Goal: Task Accomplishment & Management: Complete application form

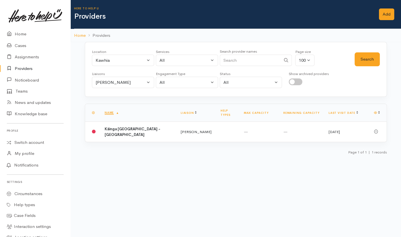
click at [199, 187] on body "Support Feedback I've got something to say" at bounding box center [200, 118] width 401 height 237
click at [387, 10] on link "Add" at bounding box center [386, 14] width 15 height 12
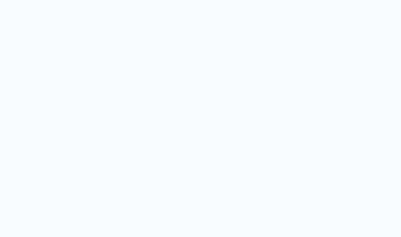
select select
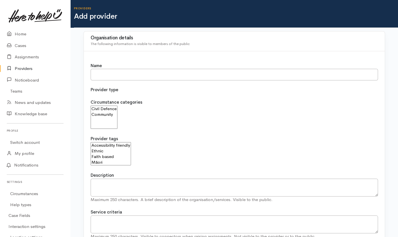
select select
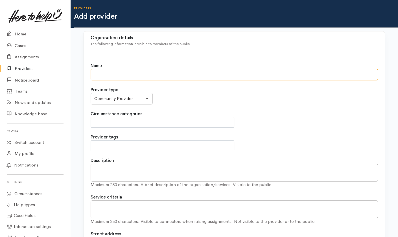
click at [123, 78] on input "Name" at bounding box center [235, 75] width 288 height 12
type input "Good News Community Centre"
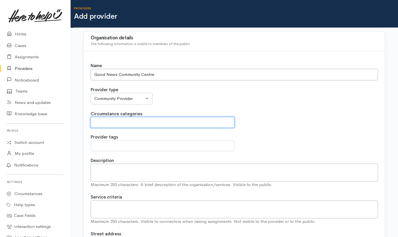
click at [145, 120] on span at bounding box center [162, 122] width 136 height 7
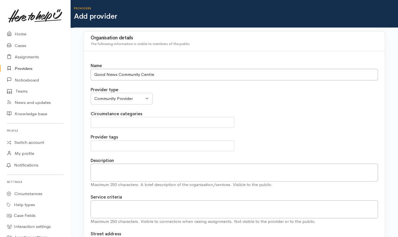
click at [216, 95] on div "Provider type Community Provider MSD Community Connector Provider MSD Health Ag…" at bounding box center [235, 95] width 288 height 18
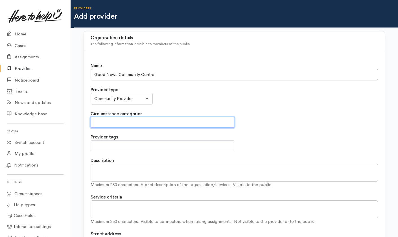
click at [202, 122] on span at bounding box center [162, 122] width 136 height 7
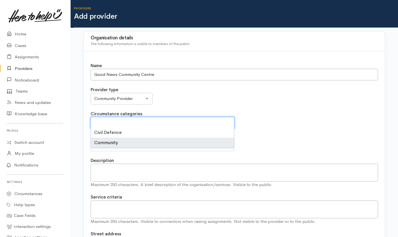
click at [127, 140] on li "Community" at bounding box center [162, 142] width 143 height 10
select select "2"
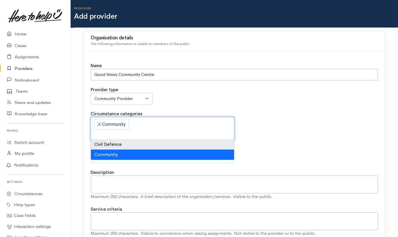
scroll to position [5, 0]
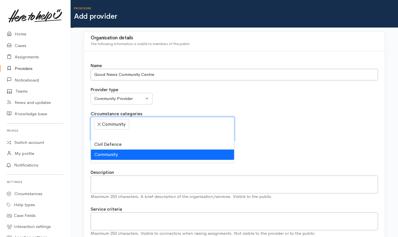
click at [195, 152] on li "Community" at bounding box center [162, 154] width 143 height 10
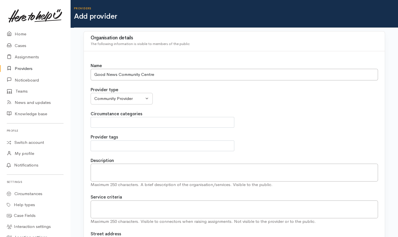
click at [313, 120] on div "Circumstance categories Civil Defence Community" at bounding box center [235, 118] width 288 height 17
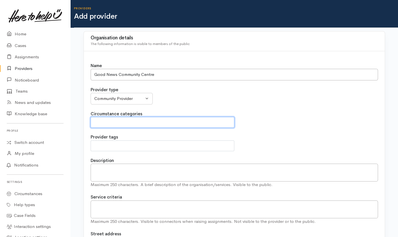
click at [207, 122] on span at bounding box center [162, 122] width 136 height 7
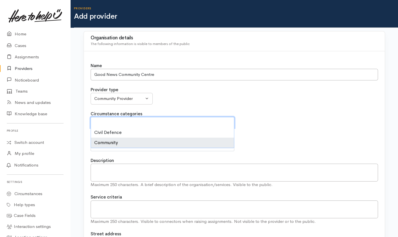
click at [157, 142] on li "Community" at bounding box center [162, 142] width 143 height 10
select select "2"
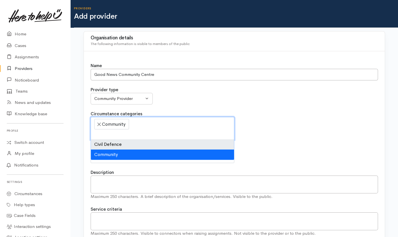
click at [275, 135] on div "Circumstance categories Civil Defence Community × Community" at bounding box center [235, 124] width 288 height 29
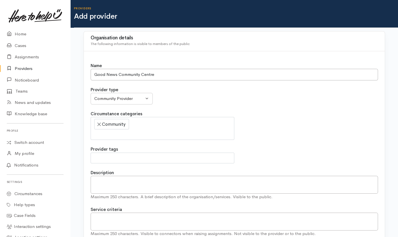
click at [118, 154] on span at bounding box center [162, 157] width 136 height 7
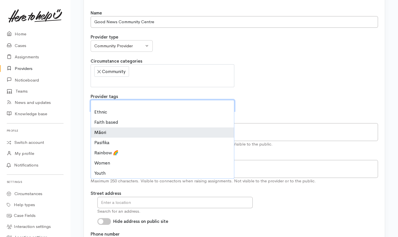
scroll to position [0, 0]
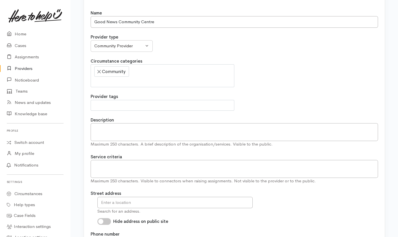
click at [286, 86] on div "Name Good News Community Centre Provider type Community Provider MSD Community …" at bounding box center [234, 191] width 301 height 384
click at [164, 132] on textarea "Description" at bounding box center [235, 132] width 288 height 18
click at [107, 127] on textarea "Description" at bounding box center [235, 132] width 288 height 18
click at [130, 124] on textarea "Description" at bounding box center [235, 132] width 288 height 18
paste textarea "Good News Community Centre hosts a number of services to the community and also…"
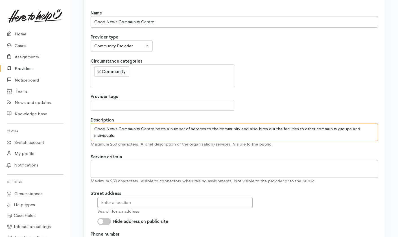
paste textarea "Most of which are FREE!"
type textarea "Good News Community Centre hosts a number of services to the community and also…"
click at [136, 167] on textarea at bounding box center [235, 169] width 288 height 18
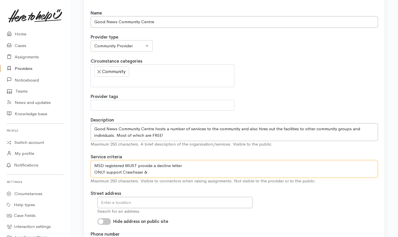
click at [153, 173] on textarea "MSD registered MUST provide a decline letter ONLY support Crawhsaw &" at bounding box center [235, 169] width 288 height 18
click at [148, 171] on textarea "MSD registered MUST provide a decline letter ONLY support Crawhsaw &" at bounding box center [235, 169] width 288 height 18
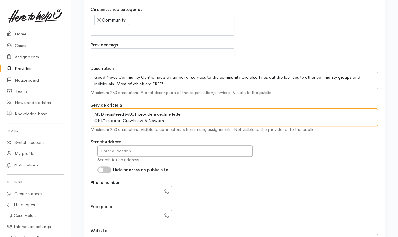
scroll to position [110, 0]
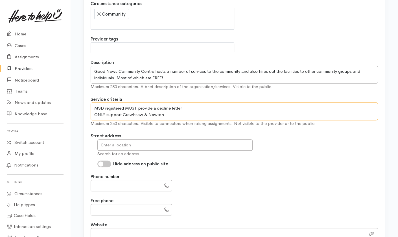
type textarea "MSD registered MUST provide a decline letter ONLY support Crawhsaw & Nawton"
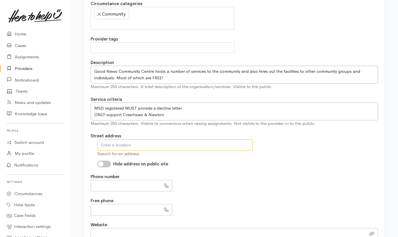
click at [168, 147] on input "text" at bounding box center [174, 145] width 155 height 12
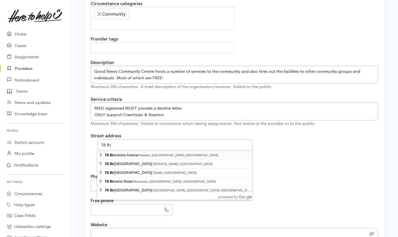
type input "78 Breckons Avenue, Nawton, Hamilton, New Zealand"
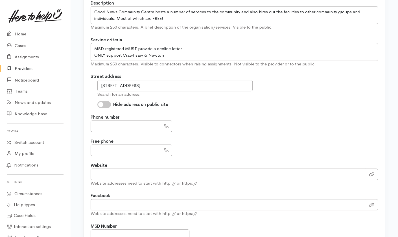
scroll to position [185, 0]
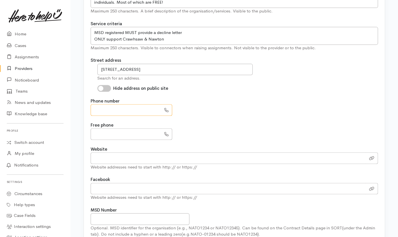
click at [141, 109] on input "text" at bounding box center [126, 110] width 71 height 12
type input "*********"
click at [130, 133] on input "text" at bounding box center [126, 134] width 71 height 12
click at [137, 157] on input "Website" at bounding box center [228, 158] width 275 height 12
paste input "https://goodnewscommunitycentre.com/"
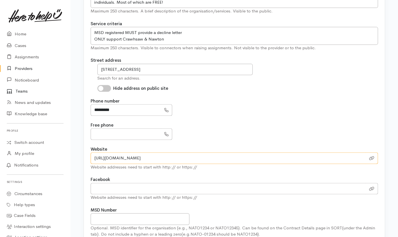
type input "https://goodnewscommunitycentre.com/"
click at [119, 183] on input "url" at bounding box center [228, 189] width 275 height 12
paste input "https://www.facebook.com/GNCommunityCentre/"
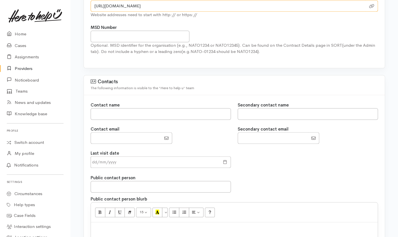
scroll to position [350, 0]
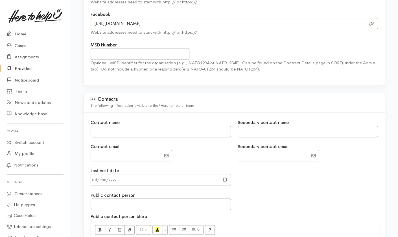
type input "https://www.facebook.com/GNCommunityCentre/"
click at [163, 131] on input "text" at bounding box center [161, 131] width 140 height 12
type input "Susanne Rowse"
click at [116, 150] on input "EmailAddress" at bounding box center [126, 155] width 71 height 12
click at [128, 152] on input "EmailAddress" at bounding box center [126, 155] width 71 height 12
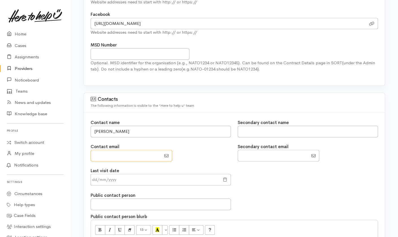
paste input "gnccmanager@gmail.com"
type input "gnccmanager@gmail.com"
click at [261, 131] on input "text" at bounding box center [308, 131] width 140 height 12
type input "Erana Dixon"
click at [268, 151] on input "EmailAddress" at bounding box center [273, 155] width 71 height 12
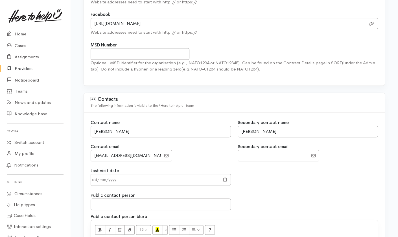
click at [281, 180] on div "Last visit date" at bounding box center [234, 177] width 294 height 21
click at [229, 176] on div at bounding box center [225, 179] width 11 height 12
click at [225, 176] on span at bounding box center [225, 179] width 4 height 6
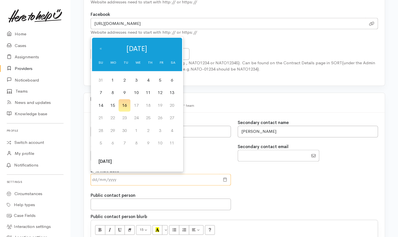
click at [175, 182] on input "text" at bounding box center [155, 179] width 129 height 12
click at [122, 103] on td "16" at bounding box center [125, 105] width 12 height 13
type input "16 Sep 2025"
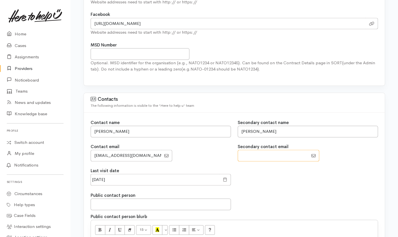
click at [273, 159] on input "EmailAddress" at bounding box center [273, 155] width 71 height 12
click at [277, 172] on div "Last visit date 16 Sep 2025" at bounding box center [234, 177] width 294 height 21
click at [285, 157] on input "EmailAddress" at bounding box center [273, 155] width 71 height 12
type input "[EMAIL_ADDRESS][DOMAIN_NAME]"
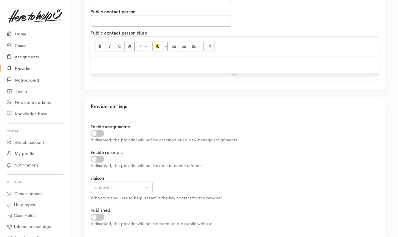
scroll to position [533, 0]
click at [101, 131] on input "checkbox" at bounding box center [98, 132] width 14 height 7
checkbox input "true"
click at [100, 158] on input "checkbox" at bounding box center [98, 158] width 14 height 7
checkbox input "true"
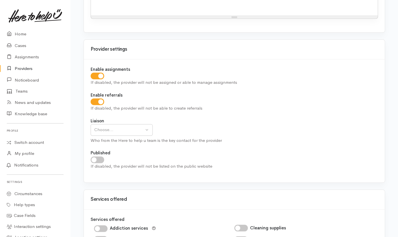
scroll to position [591, 0]
click at [100, 159] on input "checkbox" at bounding box center [98, 158] width 14 height 7
checkbox input "true"
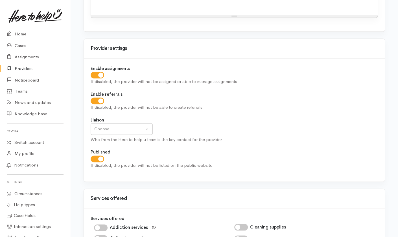
click at [246, 162] on div "If disabled, the provider will not be listed on the public website" at bounding box center [235, 165] width 288 height 6
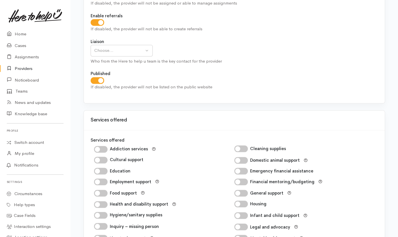
scroll to position [738, 0]
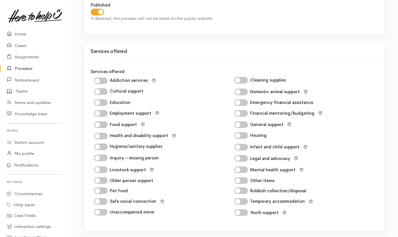
click at [245, 209] on div "Youth support" at bounding box center [305, 212] width 140 height 8
click at [241, 214] on input "Youth support" at bounding box center [242, 212] width 14 height 7
checkbox input "true"
click at [103, 123] on input "Food support" at bounding box center [101, 124] width 14 height 7
checkbox input "true"
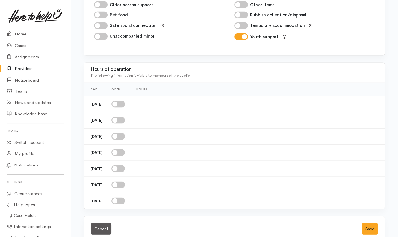
scroll to position [877, 0]
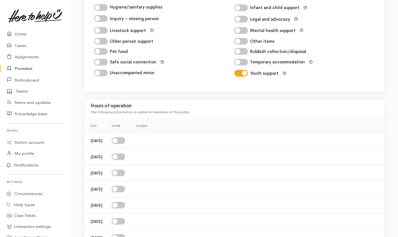
click at [125, 142] on input "checkbox" at bounding box center [119, 140] width 14 height 7
checkbox input "true"
click at [125, 156] on input "checkbox" at bounding box center [119, 156] width 14 height 7
checkbox input "true"
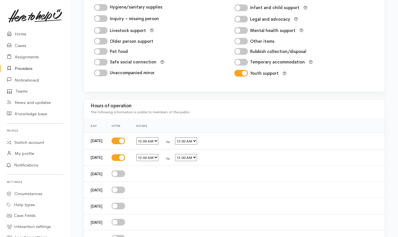
click at [125, 174] on input "checkbox" at bounding box center [119, 173] width 14 height 7
checkbox input "true"
click at [125, 192] on input "checkbox" at bounding box center [119, 189] width 14 height 7
checkbox input "true"
click at [125, 206] on input "checkbox" at bounding box center [119, 206] width 14 height 7
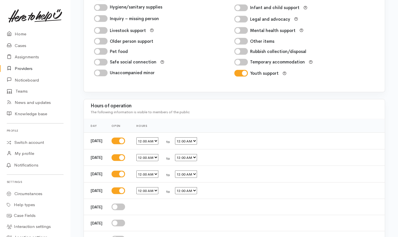
checkbox input "true"
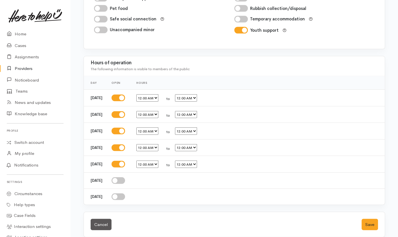
scroll to position [927, 0]
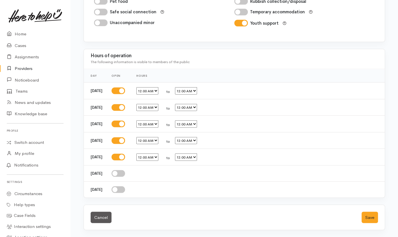
click at [159, 92] on select "12:00 AM 12:15 AM 12:30 AM 12:45 AM 1:00 AM 1:15 AM 1:30 AM 1:45 AM 2:00 AM 2:1…" at bounding box center [147, 90] width 22 height 7
select select "09:30"
click at [145, 87] on select "12:00 AM 12:15 AM 12:30 AM 12:45 AM 1:00 AM 1:15 AM 1:30 AM 1:45 AM 2:00 AM 2:1…" at bounding box center [147, 90] width 22 height 7
click at [197, 93] on select "12:00 AM 12:15 AM 12:30 AM 12:45 AM 1:00 AM 1:15 AM 1:30 AM 1:45 AM 2:00 AM 2:1…" at bounding box center [186, 90] width 22 height 7
select select "14:30"
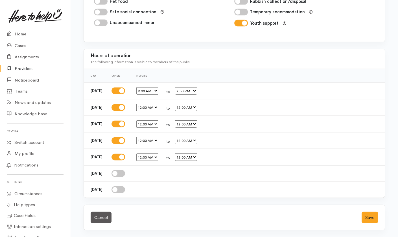
click at [183, 87] on select "12:00 AM 12:15 AM 12:30 AM 12:45 AM 1:00 AM 1:15 AM 1:30 AM 1:45 AM 2:00 AM 2:1…" at bounding box center [186, 90] width 22 height 7
click at [159, 109] on select "12:00 AM 12:15 AM 12:30 AM 12:45 AM 1:00 AM 1:15 AM 1:30 AM 1:45 AM 2:00 AM 2:1…" at bounding box center [147, 107] width 22 height 7
select select "09:30"
click at [145, 104] on select "12:00 AM 12:15 AM 12:30 AM 12:45 AM 1:00 AM 1:15 AM 1:30 AM 1:45 AM 2:00 AM 2:1…" at bounding box center [147, 107] width 22 height 7
click at [197, 110] on select "12:00 AM 12:15 AM 12:30 AM 12:45 AM 1:00 AM 1:15 AM 1:30 AM 1:45 AM 2:00 AM 2:1…" at bounding box center [186, 107] width 22 height 7
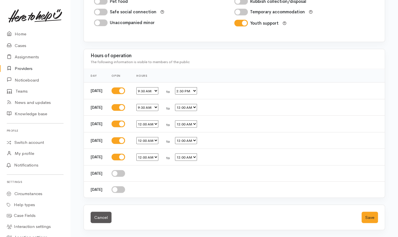
select select "14:30"
click at [183, 104] on select "12:00 AM 12:15 AM 12:30 AM 12:45 AM 1:00 AM 1:15 AM 1:30 AM 1:45 AM 2:00 AM 2:1…" at bounding box center [186, 107] width 22 height 7
click at [153, 124] on select "12:00 AM 12:15 AM 12:30 AM 12:45 AM 1:00 AM 1:15 AM 1:30 AM 1:45 AM 2:00 AM 2:1…" at bounding box center [147, 123] width 22 height 7
select select "09:30"
click at [145, 120] on select "12:00 AM 12:15 AM 12:30 AM 12:45 AM 1:00 AM 1:15 AM 1:30 AM 1:45 AM 2:00 AM 2:1…" at bounding box center [147, 123] width 22 height 7
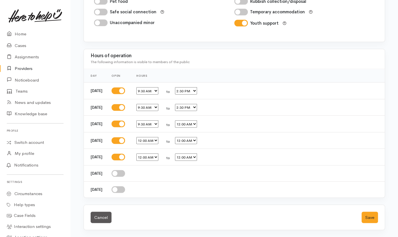
click at [197, 123] on select "12:00 AM 12:15 AM 12:30 AM 12:45 AM 1:00 AM 1:15 AM 1:30 AM 1:45 AM 2:00 AM 2:1…" at bounding box center [186, 123] width 22 height 7
select select "14:30"
click at [183, 120] on select "12:00 AM 12:15 AM 12:30 AM 12:45 AM 1:00 AM 1:15 AM 1:30 AM 1:45 AM 2:00 AM 2:1…" at bounding box center [186, 123] width 22 height 7
click at [158, 142] on select "12:00 AM 12:15 AM 12:30 AM 12:45 AM 1:00 AM 1:15 AM 1:30 AM 1:45 AM 2:00 AM 2:1…" at bounding box center [147, 140] width 22 height 7
select select "09:30"
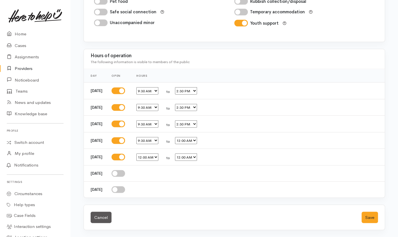
click at [145, 137] on select "12:00 AM 12:15 AM 12:30 AM 12:45 AM 1:00 AM 1:15 AM 1:30 AM 1:45 AM 2:00 AM 2:1…" at bounding box center [147, 140] width 22 height 7
click at [197, 141] on select "12:00 AM 12:15 AM 12:30 AM 12:45 AM 1:00 AM 1:15 AM 1:30 AM 1:45 AM 2:00 AM 2:1…" at bounding box center [186, 140] width 22 height 7
click at [197, 138] on select "12:00 AM 12:15 AM 12:30 AM 12:45 AM 1:00 AM 1:15 AM 1:30 AM 1:45 AM 2:00 AM 2:1…" at bounding box center [186, 140] width 22 height 7
click at [197, 141] on select "12:00 AM 12:15 AM 12:30 AM 12:45 AM 1:00 AM 1:15 AM 1:30 AM 1:45 AM 2:00 AM 2:1…" at bounding box center [186, 140] width 22 height 7
select select "14:30"
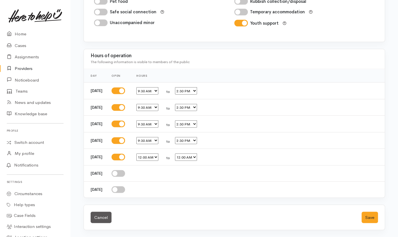
click at [183, 137] on select "12:00 AM 12:15 AM 12:30 AM 12:45 AM 1:00 AM 1:15 AM 1:30 AM 1:45 AM 2:00 AM 2:1…" at bounding box center [186, 140] width 22 height 7
click at [158, 158] on select "12:00 AM 12:15 AM 12:30 AM 12:45 AM 1:00 AM 1:15 AM 1:30 AM 1:45 AM 2:00 AM 2:1…" at bounding box center [147, 156] width 22 height 7
select select "09:30"
click at [145, 153] on select "12:00 AM 12:15 AM 12:30 AM 12:45 AM 1:00 AM 1:15 AM 1:30 AM 1:45 AM 2:00 AM 2:1…" at bounding box center [147, 156] width 22 height 7
click at [197, 160] on select "12:00 AM 12:15 AM 12:30 AM 12:45 AM 1:00 AM 1:15 AM 1:30 AM 1:45 AM 2:00 AM 2:1…" at bounding box center [186, 156] width 22 height 7
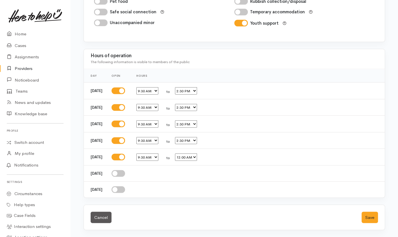
select select "14:30"
click at [183, 153] on select "12:00 AM 12:15 AM 12:30 AM 12:45 AM 1:00 AM 1:15 AM 1:30 AM 1:45 AM 2:00 AM 2:1…" at bounding box center [186, 156] width 22 height 7
click at [369, 217] on button "Save" at bounding box center [370, 217] width 16 height 12
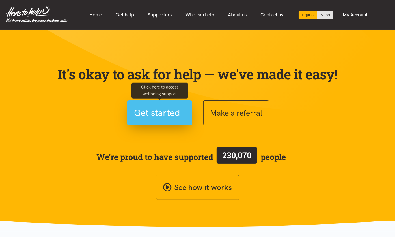
click at [167, 115] on span "Get started" at bounding box center [157, 112] width 46 height 14
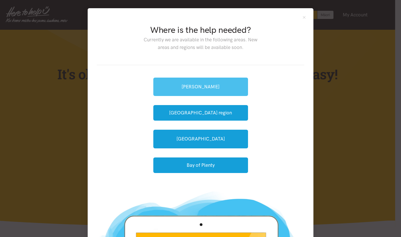
click at [205, 89] on link "[PERSON_NAME]" at bounding box center [200, 86] width 95 height 18
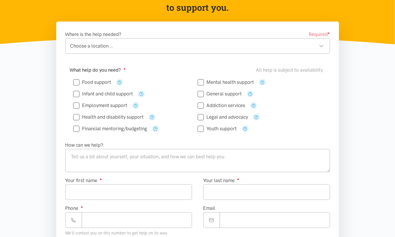
scroll to position [75, 0]
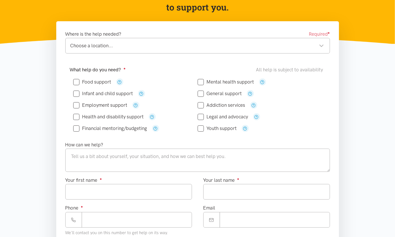
click at [218, 47] on div "Choose a location..." at bounding box center [196, 46] width 253 height 8
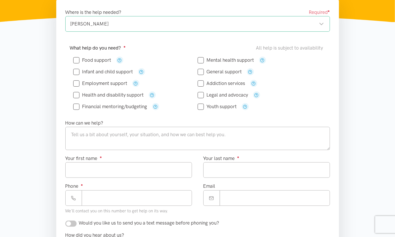
scroll to position [99, 0]
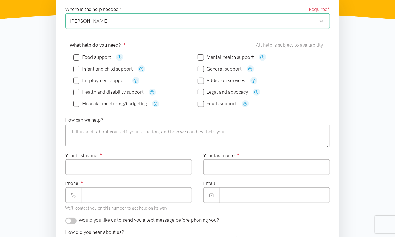
click at [94, 57] on input "Food support" at bounding box center [92, 57] width 38 height 5
checkbox input "true"
click at [223, 133] on textarea at bounding box center [197, 135] width 264 height 23
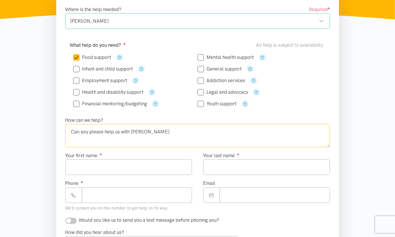
type textarea "Can you please help us with [PERSON_NAME]"
click at [109, 161] on input "Your first name ●" at bounding box center [128, 167] width 127 height 16
type input "*****"
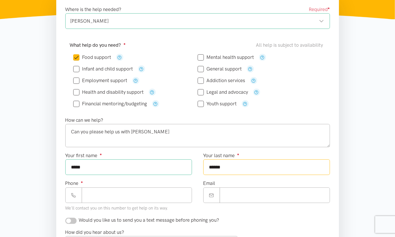
type input "******"
click at [116, 201] on input "Phone ●" at bounding box center [137, 195] width 110 height 16
type input "**********"
drag, startPoint x: 138, startPoint y: 166, endPoint x: 17, endPoint y: 160, distance: 121.4
click at [17, 160] on section "Where is the help needed? Required ● Crawshaw Crawshaw Hamilton locations Choos…" at bounding box center [197, 179] width 395 height 364
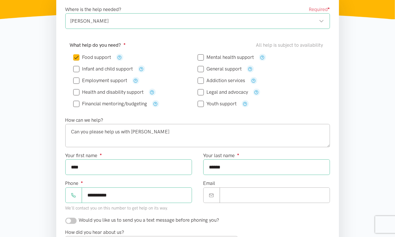
type input "****"
drag, startPoint x: 241, startPoint y: 131, endPoint x: 40, endPoint y: 106, distance: 202.8
click at [40, 106] on section "Where is the help needed? Required ● Crawshaw Crawshaw Hamilton locations Choos…" at bounding box center [197, 179] width 395 height 364
click at [155, 132] on textarea "Can you please help us with kai" at bounding box center [197, 135] width 264 height 23
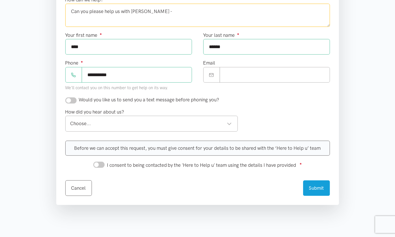
scroll to position [0, 0]
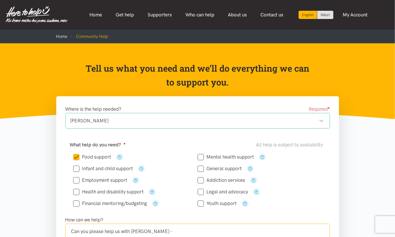
type textarea "Can you please help us with kai -"
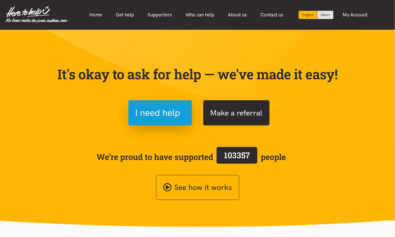
click at [237, 116] on button "Make a referral" at bounding box center [236, 112] width 66 height 25
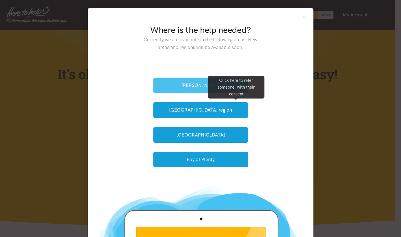
click at [191, 90] on button "[PERSON_NAME]" at bounding box center [200, 85] width 95 height 16
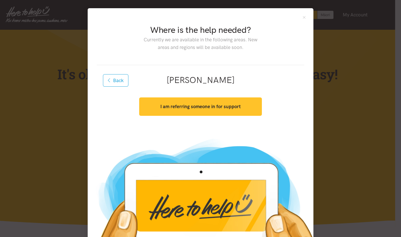
click at [214, 110] on button "I am referring someone in for support" at bounding box center [200, 106] width 122 height 18
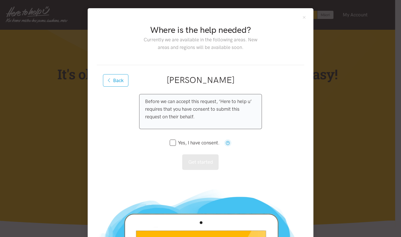
click at [170, 143] on input "Yes, I have consent." at bounding box center [195, 142] width 50 height 5
checkbox input "true"
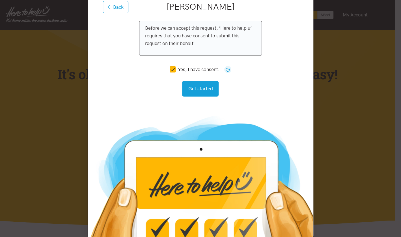
scroll to position [73, 0]
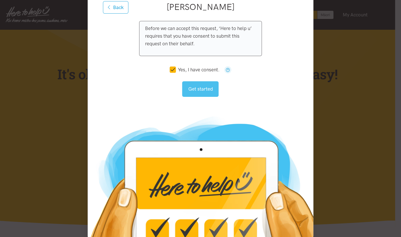
click at [204, 90] on button "Get started" at bounding box center [200, 89] width 36 height 16
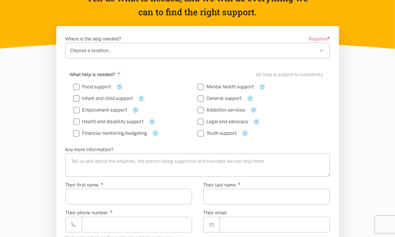
scroll to position [97, 0]
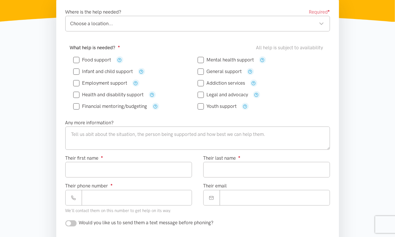
click at [140, 26] on div "Choose a location..." at bounding box center [196, 24] width 253 height 8
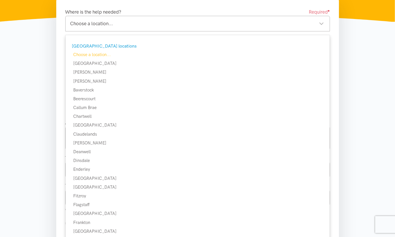
click at [335, 85] on div "What help is needed? ● All help is subject to availability Food support" at bounding box center [198, 79] width 276 height 78
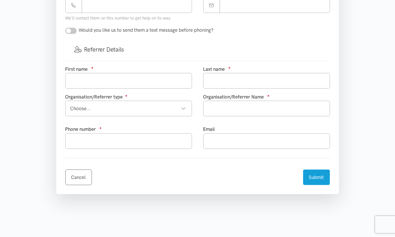
scroll to position [290, 0]
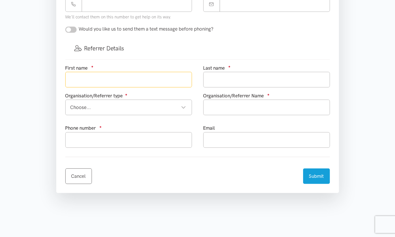
click at [176, 76] on input "text" at bounding box center [128, 80] width 127 height 16
click at [127, 109] on div "Choose..." at bounding box center [128, 107] width 116 height 8
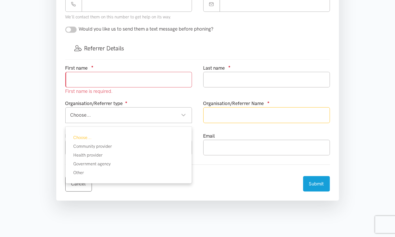
click at [244, 116] on input "text" at bounding box center [266, 115] width 127 height 16
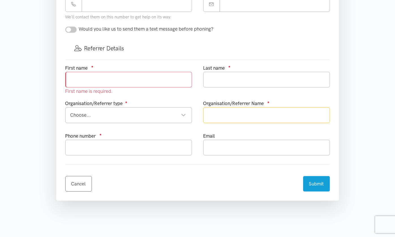
scroll to position [288, 0]
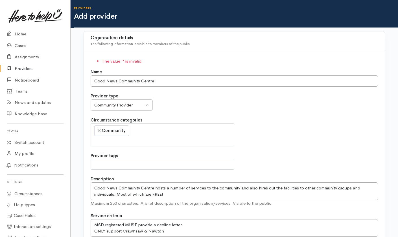
select select
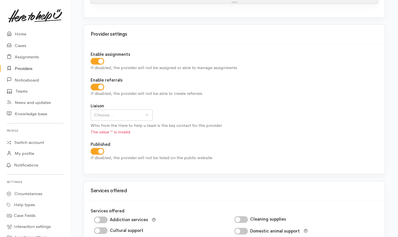
scroll to position [633, 0]
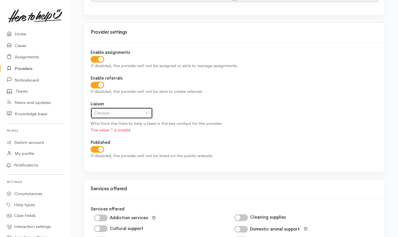
drag, startPoint x: 130, startPoint y: 110, endPoint x: 129, endPoint y: 114, distance: 3.2
click at [129, 114] on div "Choose..." at bounding box center [119, 113] width 50 height 6
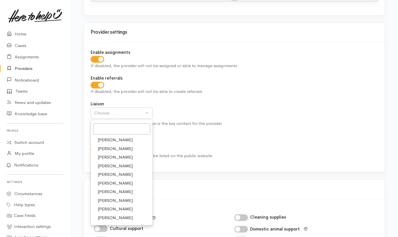
click at [117, 199] on span "Helena Kaufononga" at bounding box center [115, 200] width 35 height 6
select select "202"
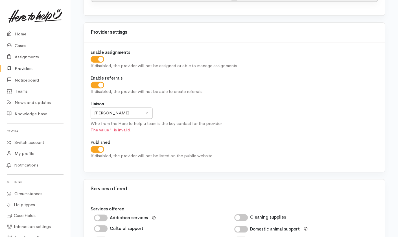
click at [191, 133] on div "Enable assignments If disabled, the provider will not be assigned or able to ma…" at bounding box center [234, 106] width 301 height 129
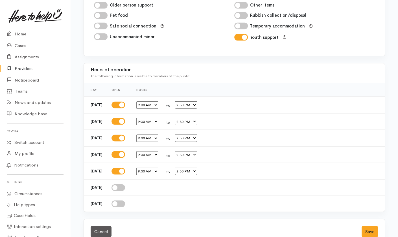
scroll to position [959, 0]
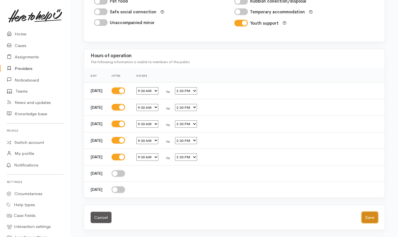
click at [372, 217] on button "Save" at bounding box center [370, 217] width 16 height 12
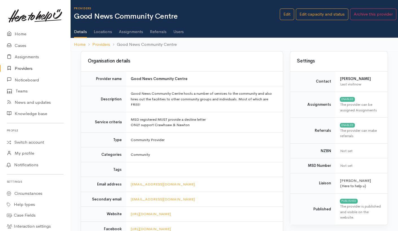
click at [101, 32] on link "Locations" at bounding box center [103, 30] width 18 height 16
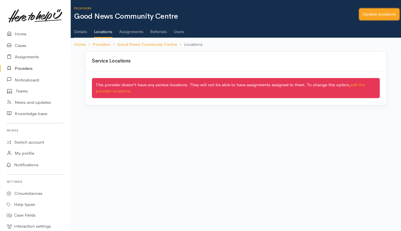
click at [387, 9] on link "Update locations" at bounding box center [379, 14] width 40 height 12
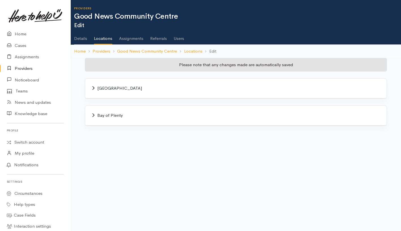
click at [193, 91] on div "Waikato" at bounding box center [235, 89] width 301 height 20
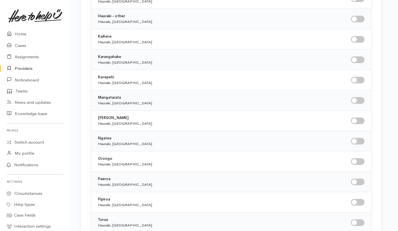
scroll to position [2098, 3]
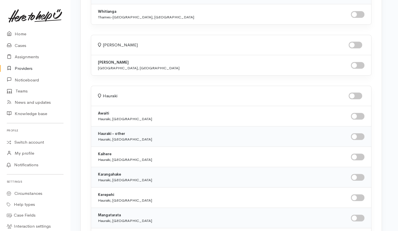
click at [359, 43] on input "checkbox" at bounding box center [356, 45] width 14 height 7
checkbox input "true"
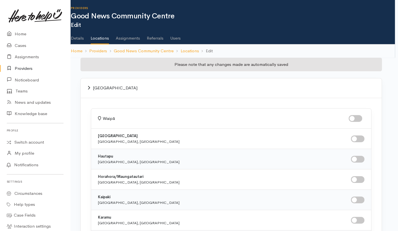
scroll to position [0, 3]
click at [132, 48] on link "Good News Community Centre" at bounding box center [144, 51] width 60 height 6
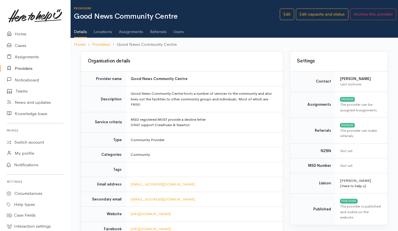
click at [180, 32] on link "Users" at bounding box center [178, 30] width 10 height 16
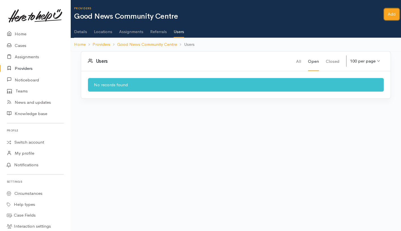
click at [388, 18] on link "Add" at bounding box center [391, 14] width 15 height 12
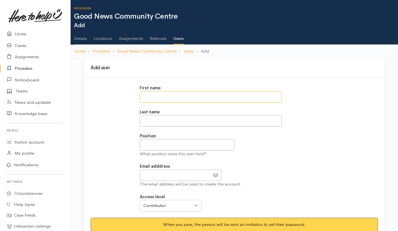
click at [203, 96] on input "text" at bounding box center [211, 97] width 142 height 12
type input "*"
click at [175, 102] on input "**********" at bounding box center [211, 97] width 142 height 12
type input "*****"
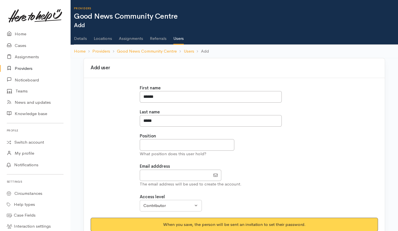
click at [159, 151] on div "What position does this user hold?" at bounding box center [235, 154] width 190 height 6
click at [168, 147] on input "text" at bounding box center [187, 145] width 95 height 12
type input "**********"
click at [167, 175] on input "EmailAddress" at bounding box center [175, 176] width 71 height 12
type input "[EMAIL_ADDRESS][DOMAIN_NAME]"
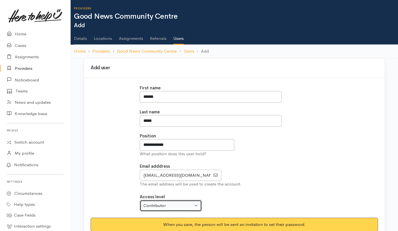
click at [171, 206] on div "Contributor" at bounding box center [169, 205] width 50 height 6
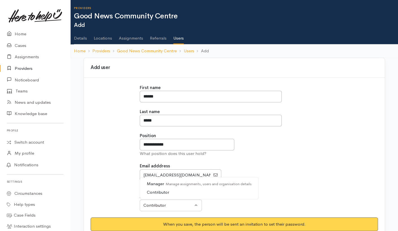
click at [183, 183] on small "Manage assignments, users and organisation details" at bounding box center [208, 183] width 88 height 5
select select "true"
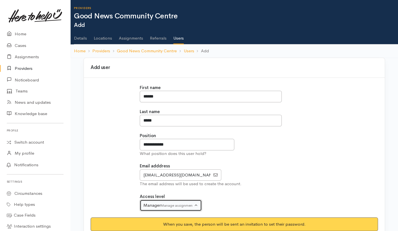
scroll to position [41, 0]
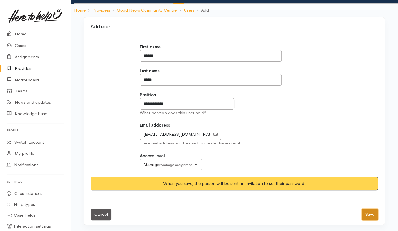
click at [372, 213] on button "Save" at bounding box center [370, 215] width 16 height 12
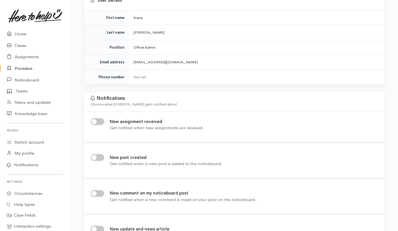
scroll to position [68, 0]
click at [102, 120] on input "New assignment received" at bounding box center [98, 121] width 14 height 7
checkbox input "true"
click at [101, 159] on input "New post created" at bounding box center [98, 157] width 14 height 7
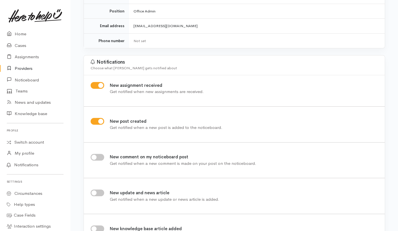
scroll to position [104, 0]
click at [91, 118] on input "New post created" at bounding box center [98, 121] width 14 height 7
checkbox input "false"
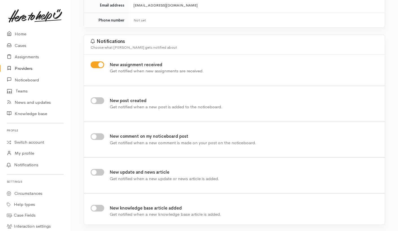
scroll to position [0, 0]
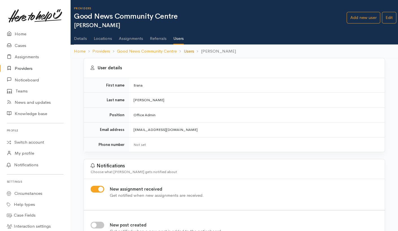
click at [192, 49] on link "Users" at bounding box center [189, 51] width 10 height 6
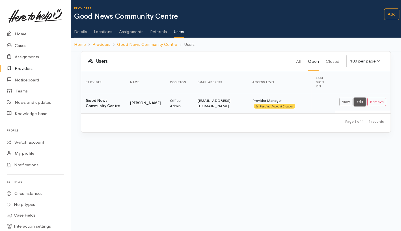
click at [357, 103] on link "Edit" at bounding box center [360, 102] width 12 height 8
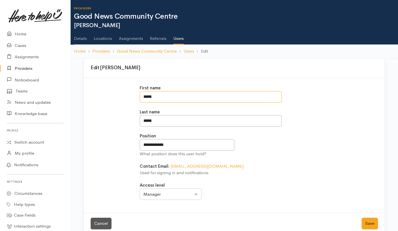
drag, startPoint x: 176, startPoint y: 96, endPoint x: 126, endPoint y: 88, distance: 50.1
click at [126, 88] on div "**********" at bounding box center [234, 146] width 294 height 122
type input "****"
click at [372, 222] on button "Save" at bounding box center [370, 224] width 16 height 12
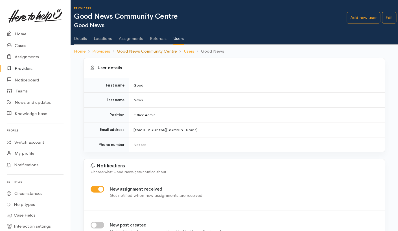
click at [156, 49] on link "Good News Community Centre" at bounding box center [147, 51] width 60 height 6
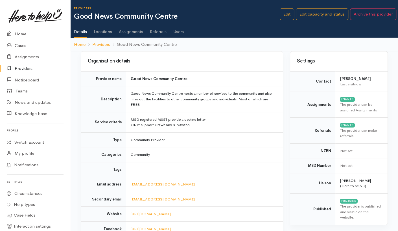
click at [175, 28] on link "Users" at bounding box center [178, 30] width 10 height 16
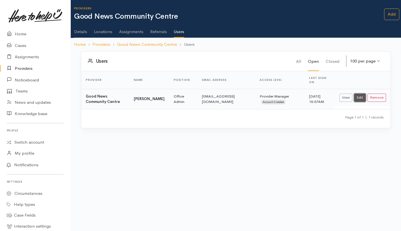
click at [362, 94] on link "Edit" at bounding box center [360, 98] width 12 height 8
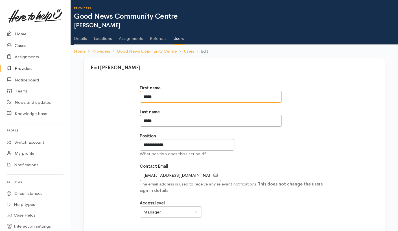
click at [178, 99] on input "*****" at bounding box center [211, 97] width 142 height 12
type input "*"
type input "****"
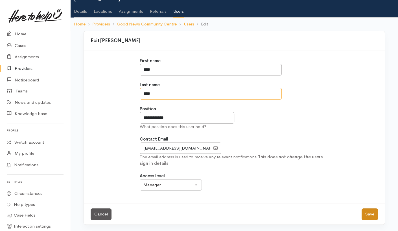
type input "****"
click at [370, 212] on button "Save" at bounding box center [370, 214] width 16 height 12
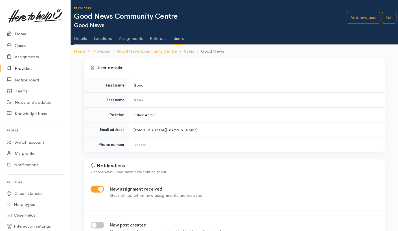
click at [179, 40] on link "Users" at bounding box center [178, 37] width 10 height 16
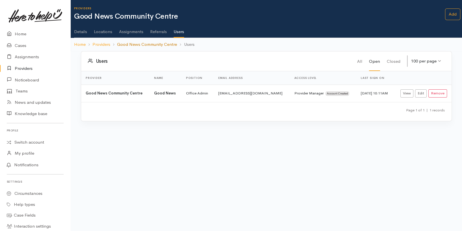
click at [152, 44] on link "Good News Community Centre" at bounding box center [147, 44] width 60 height 6
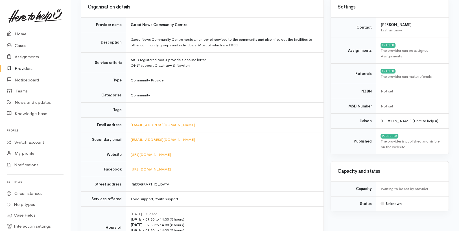
scroll to position [176, 0]
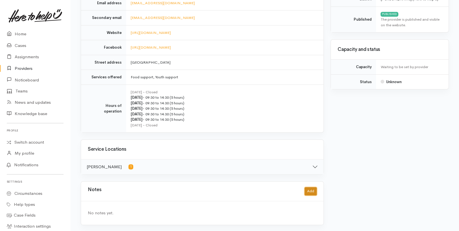
click at [309, 192] on button "Add" at bounding box center [311, 191] width 12 height 8
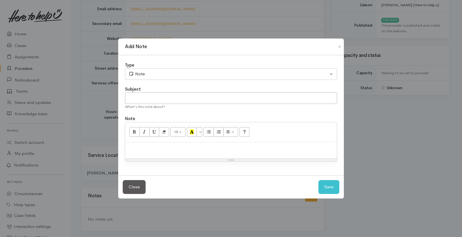
click at [223, 151] on p at bounding box center [231, 148] width 206 height 6
click at [338, 46] on button "Close" at bounding box center [339, 46] width 9 height 7
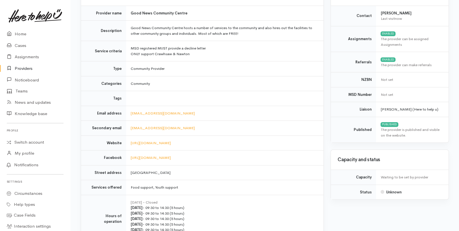
scroll to position [0, 0]
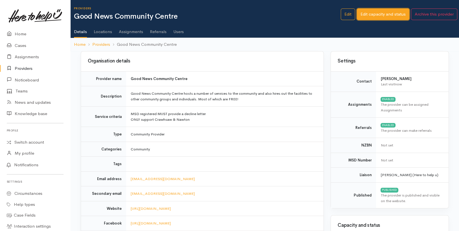
click at [374, 17] on link "Edit capacity and status" at bounding box center [383, 14] width 53 height 12
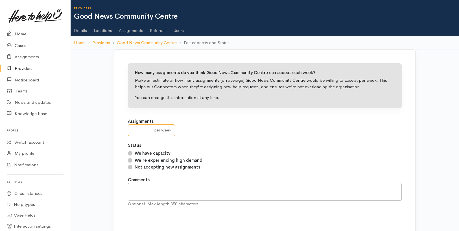
click at [143, 127] on input "number" at bounding box center [139, 130] width 23 height 12
type input "5"
click at [161, 154] on label "We have capacity" at bounding box center [153, 153] width 36 height 6
click at [133, 154] on input "We have capacity" at bounding box center [130, 153] width 5 height 5
radio input "true"
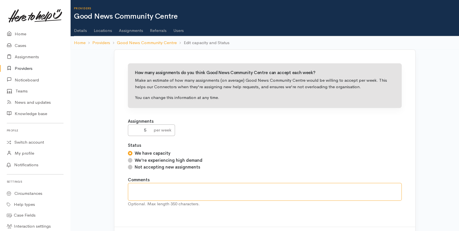
click at [189, 192] on textarea at bounding box center [265, 192] width 274 height 18
click at [156, 188] on textarea at bounding box center [265, 192] width 274 height 18
click at [272, 187] on textarea "Can ONLY support Crawshaw and Nawton. MUST have a decline letter." at bounding box center [265, 192] width 274 height 18
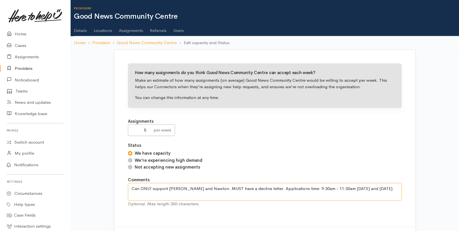
scroll to position [23, 0]
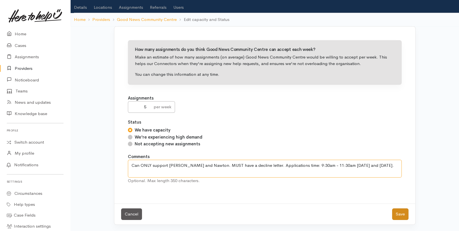
type textarea "Can ONLY support [PERSON_NAME] and Nawton. MUST have a decline letter. Applicat…"
click at [399, 215] on button "Save" at bounding box center [400, 214] width 16 height 12
